Goal: Contribute content: Add original content to the website for others to see

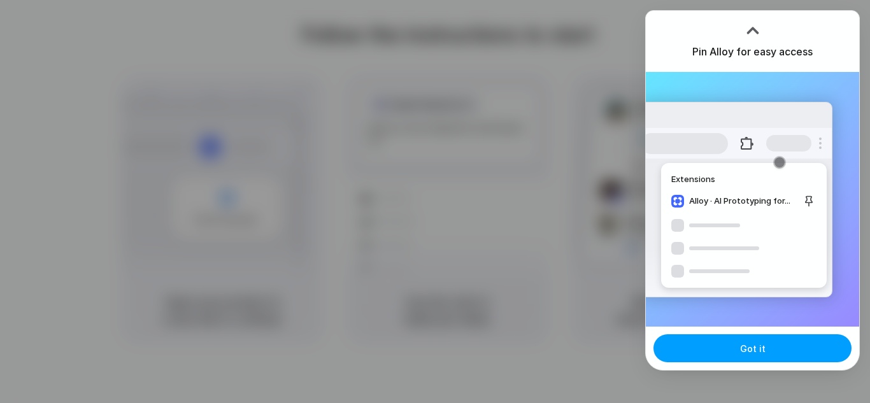
click at [730, 351] on button "Got it" at bounding box center [752, 348] width 198 height 28
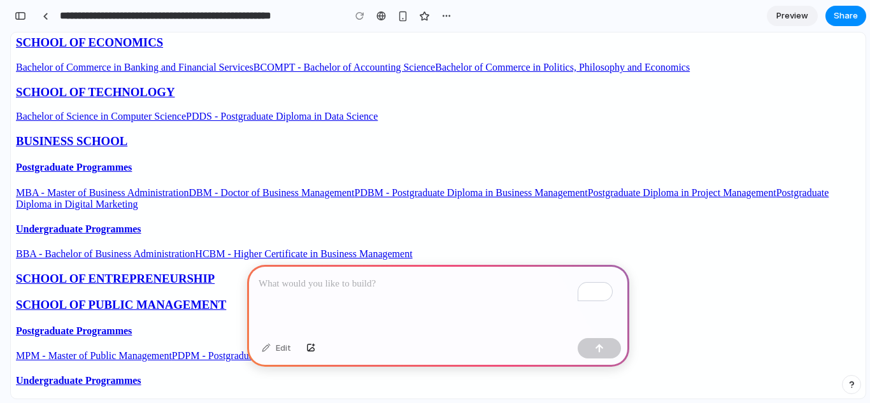
scroll to position [170, 0]
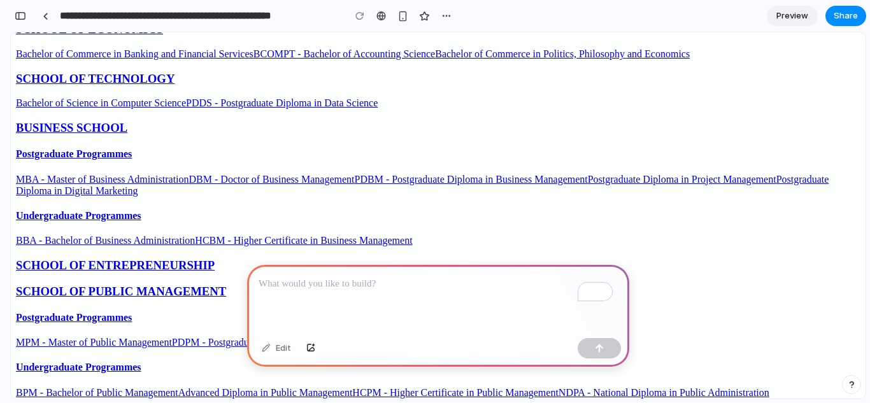
click at [432, 282] on p "To enrich screen reader interactions, please activate Accessibility in Grammarl…" at bounding box center [437, 283] width 359 height 15
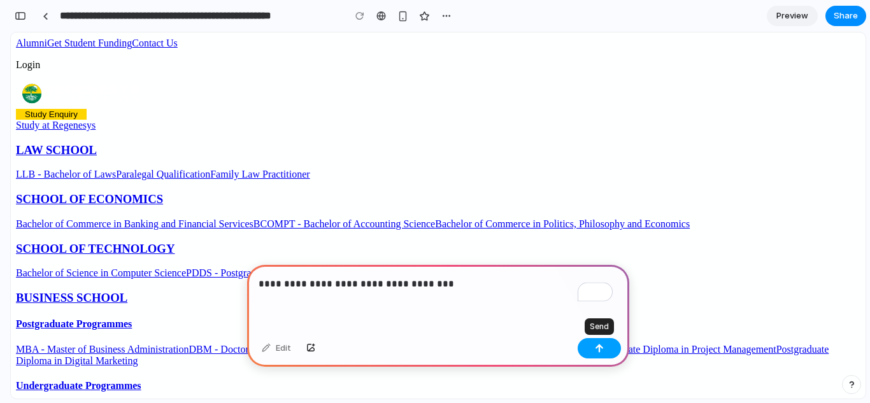
click at [595, 349] on div "button" at bounding box center [599, 348] width 9 height 9
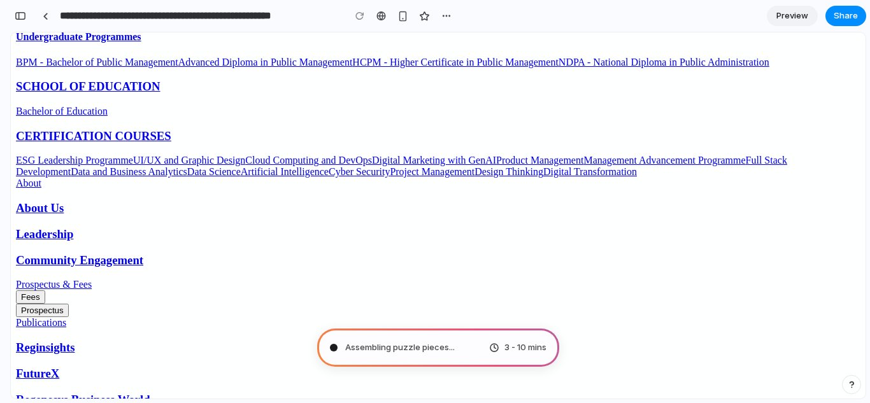
scroll to position [500, 0]
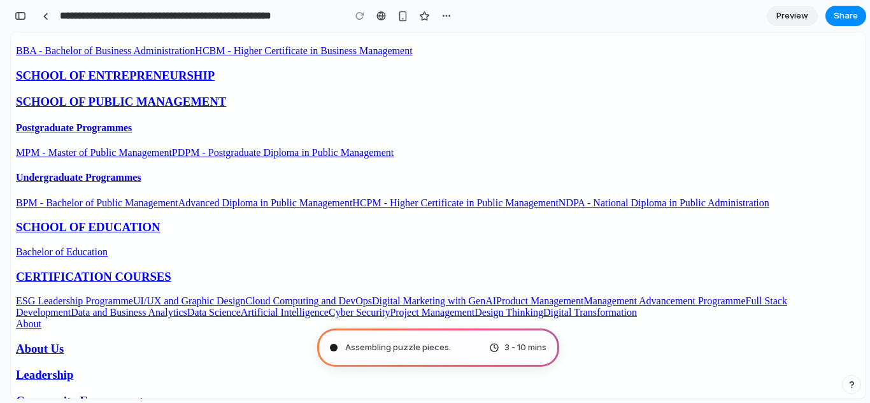
type input "**********"
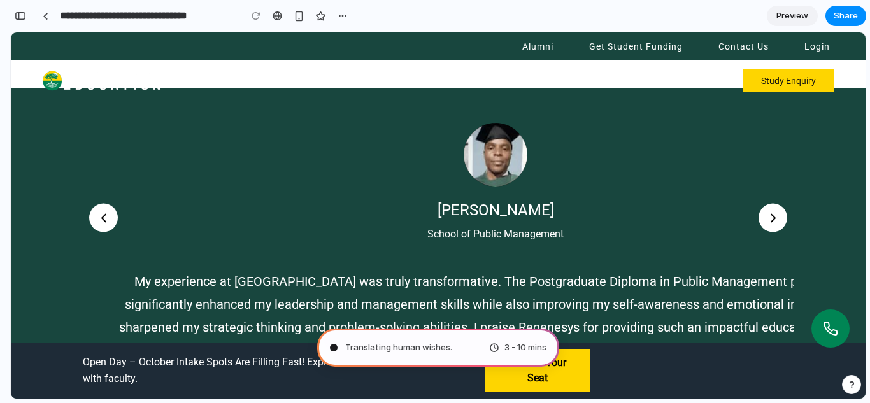
scroll to position [1397, 0]
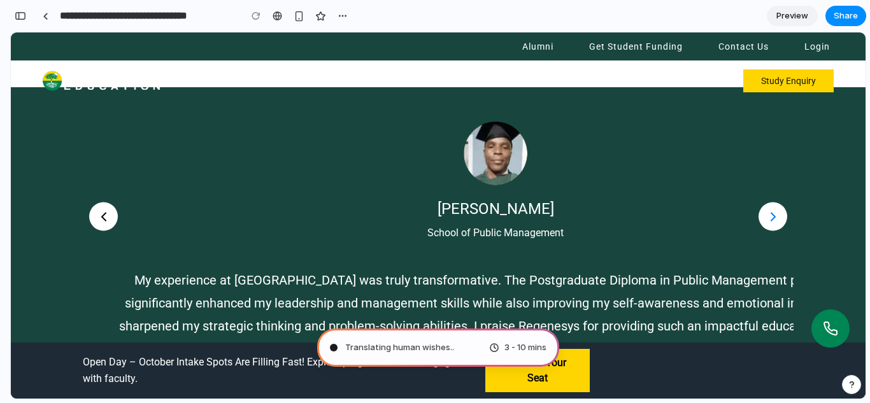
click at [779, 221] on div at bounding box center [772, 216] width 29 height 29
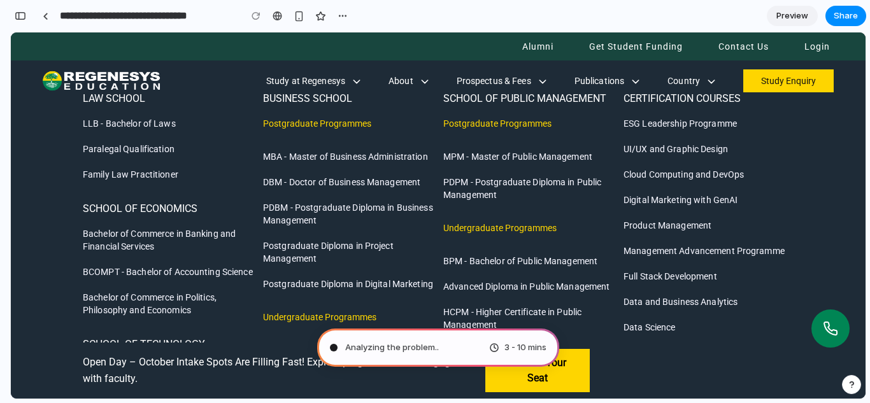
scroll to position [3197, 0]
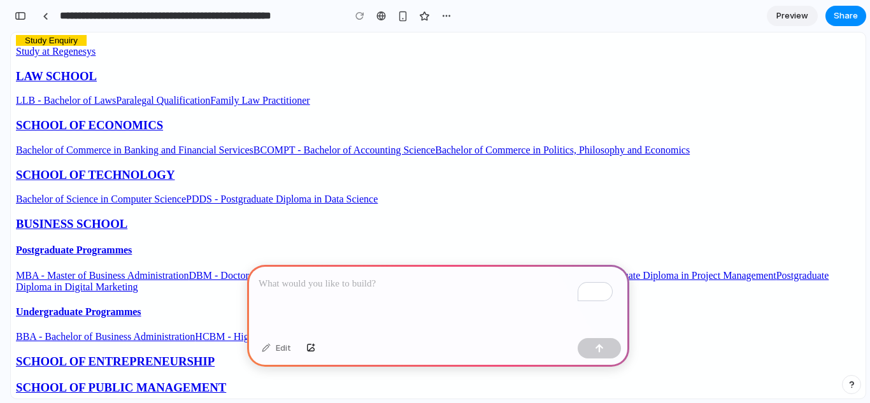
scroll to position [38, 0]
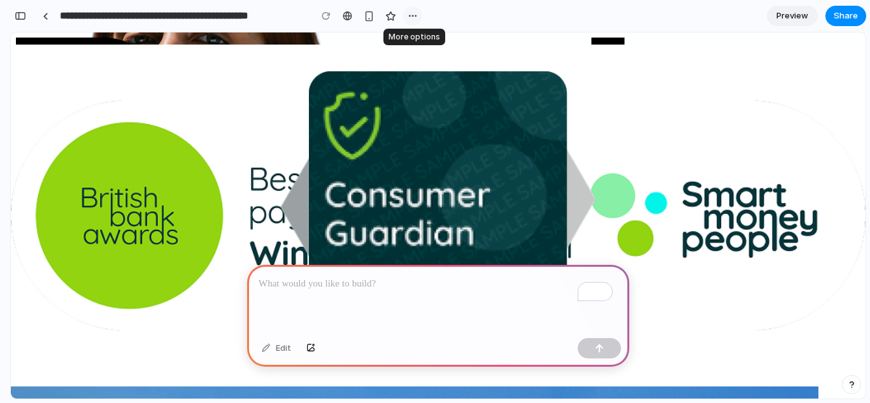
click at [412, 24] on button "button" at bounding box center [412, 15] width 19 height 19
click at [19, 20] on button "button" at bounding box center [20, 16] width 20 height 20
